Goal: Information Seeking & Learning: Learn about a topic

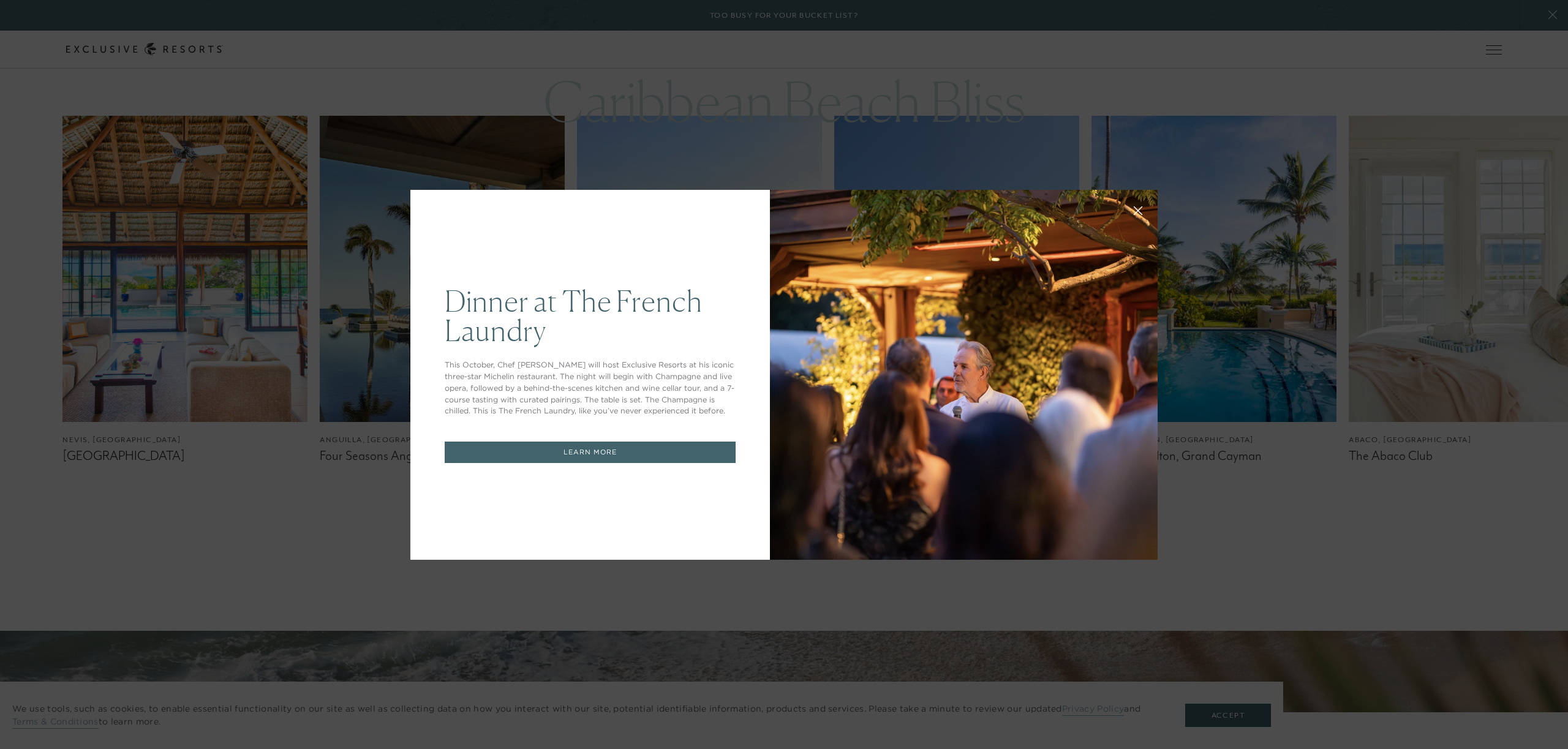
click at [925, 365] on div at bounding box center [963, 374] width 387 height 370
click at [747, 192] on div "Dinner at The [GEOGRAPHIC_DATA] This October, Chef [PERSON_NAME] will host Excl…" at bounding box center [590, 374] width 359 height 370
click at [1218, 231] on div "Dinner at The [GEOGRAPHIC_DATA] This October, Chef [PERSON_NAME] will host Excl…" at bounding box center [784, 374] width 1568 height 749
click at [460, 102] on div "Dinner at The [GEOGRAPHIC_DATA] This October, Chef [PERSON_NAME] will host Excl…" at bounding box center [784, 374] width 1568 height 749
click at [385, 107] on div "Dinner at The [GEOGRAPHIC_DATA] This October, Chef [PERSON_NAME] will host Excl…" at bounding box center [784, 374] width 1568 height 749
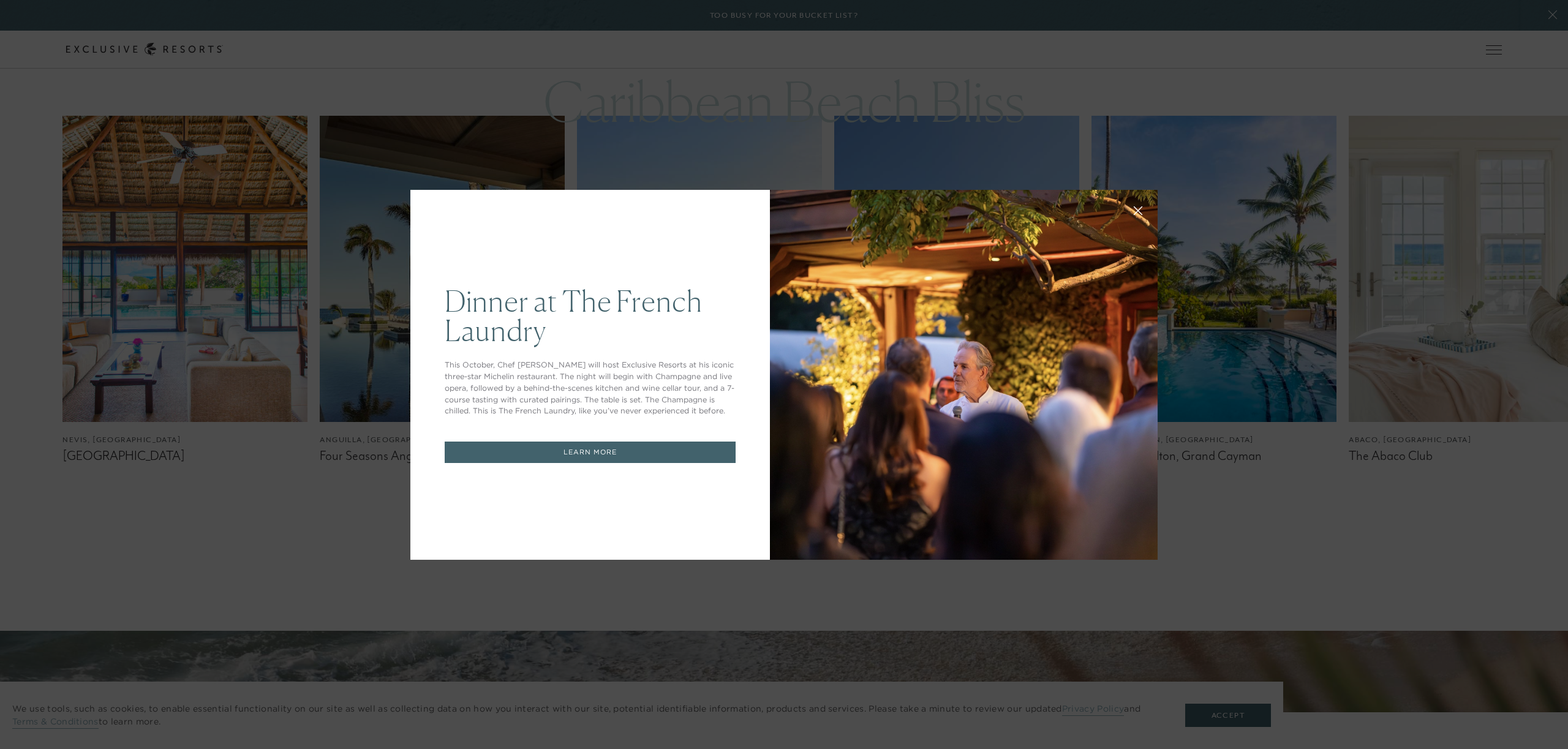
drag, startPoint x: 1101, startPoint y: 694, endPoint x: 1131, endPoint y: 694, distance: 30.0
click at [1118, 694] on div "Dinner at The [GEOGRAPHIC_DATA] This October, Chef [PERSON_NAME] will host Excl…" at bounding box center [784, 374] width 1568 height 749
click at [1256, 721] on div "Dinner at The [GEOGRAPHIC_DATA] This October, Chef [PERSON_NAME] will host Excl…" at bounding box center [784, 374] width 1568 height 749
click at [623, 453] on link "LEARN MORE" at bounding box center [590, 452] width 291 height 22
